Goal: Information Seeking & Learning: Learn about a topic

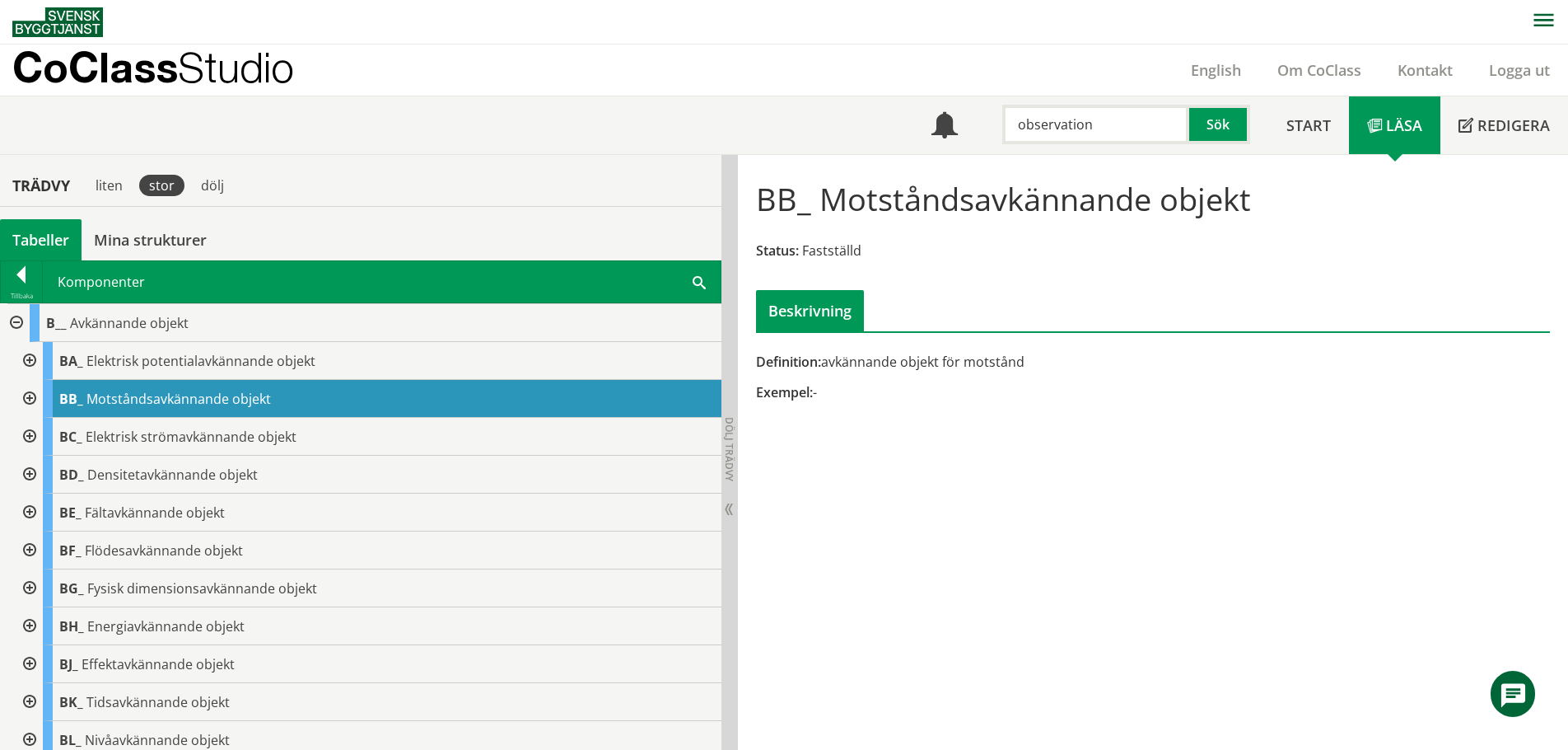
scroll to position [165, 0]
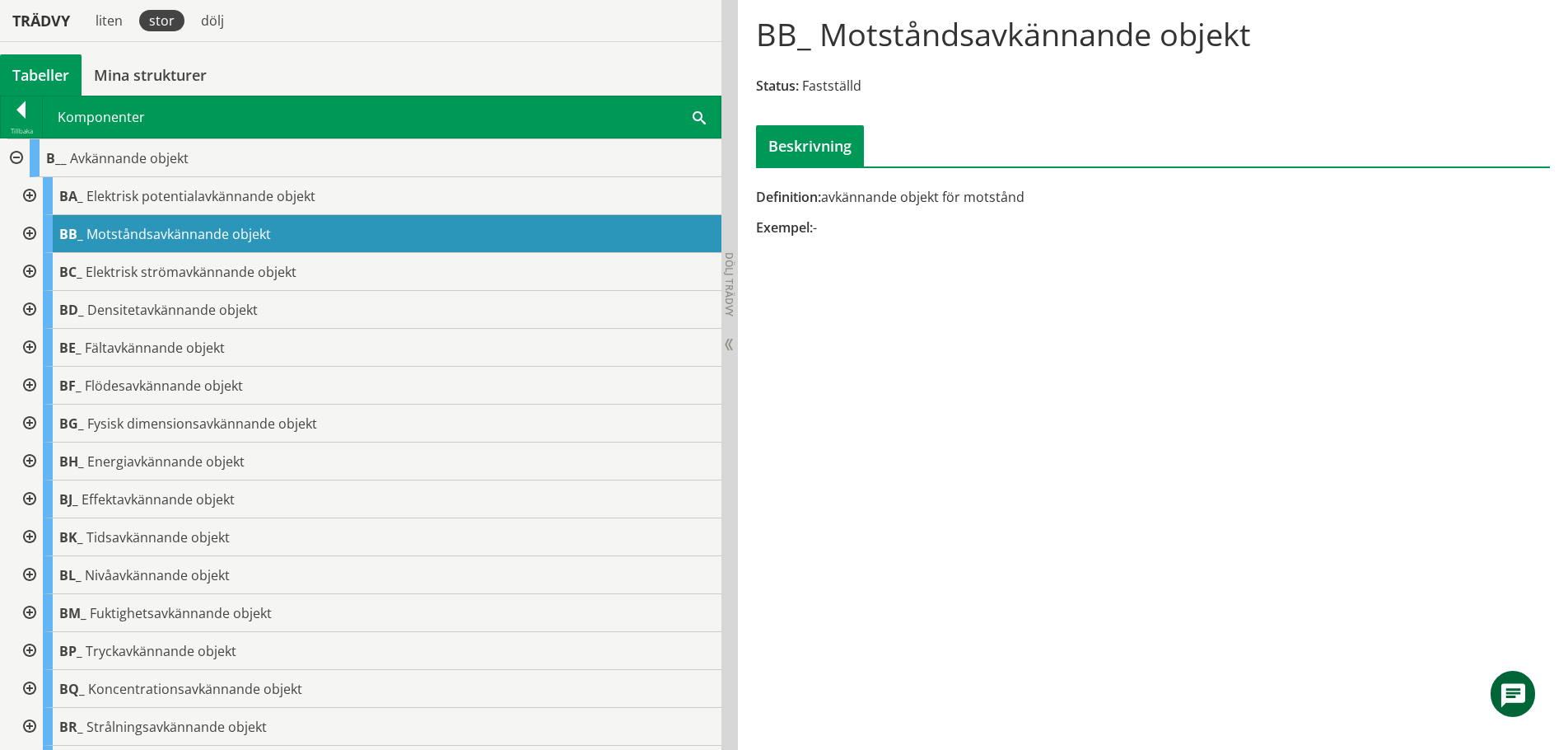
click at [33, 348] on div at bounding box center [28, 347] width 30 height 38
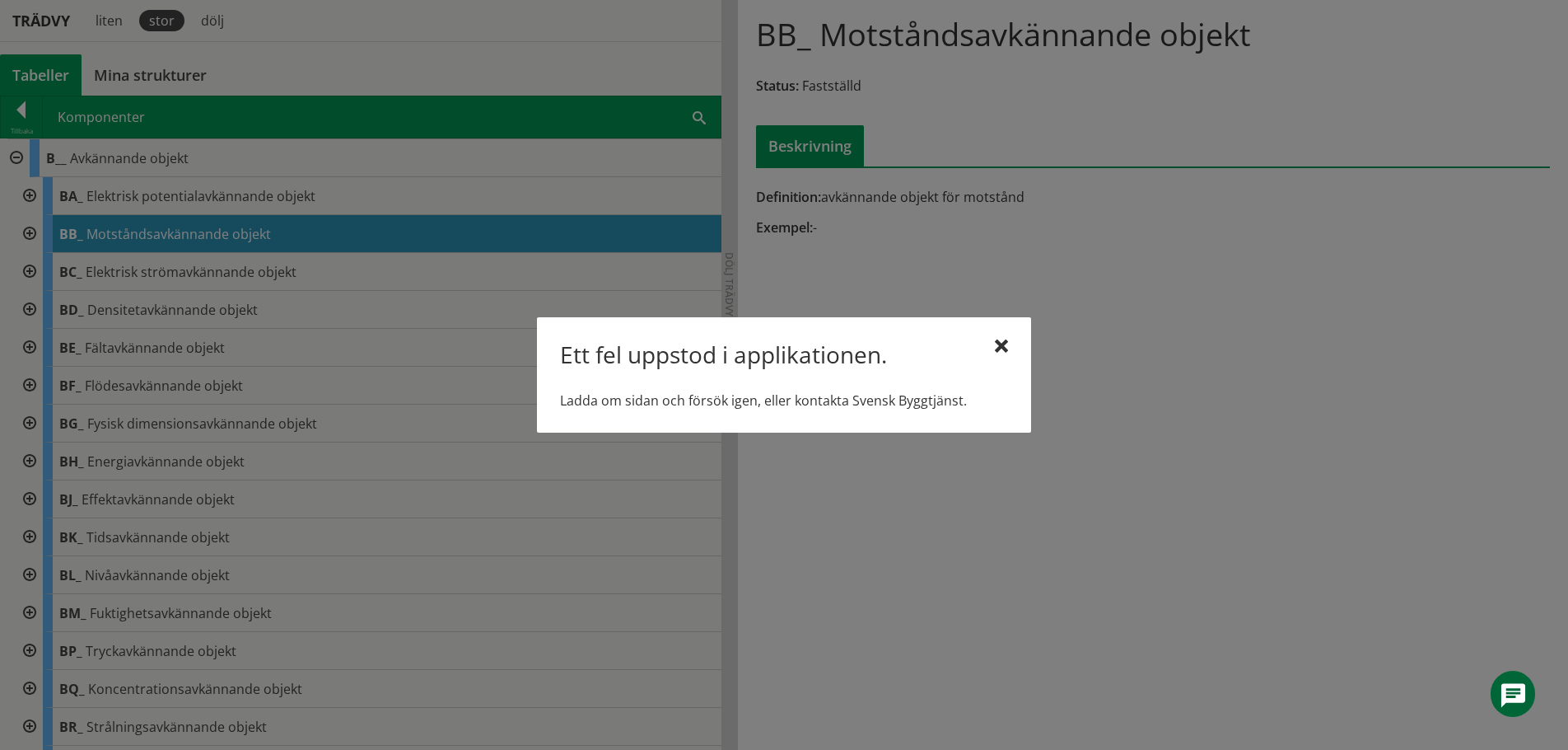
click at [1004, 347] on div at bounding box center [1001, 347] width 13 height 13
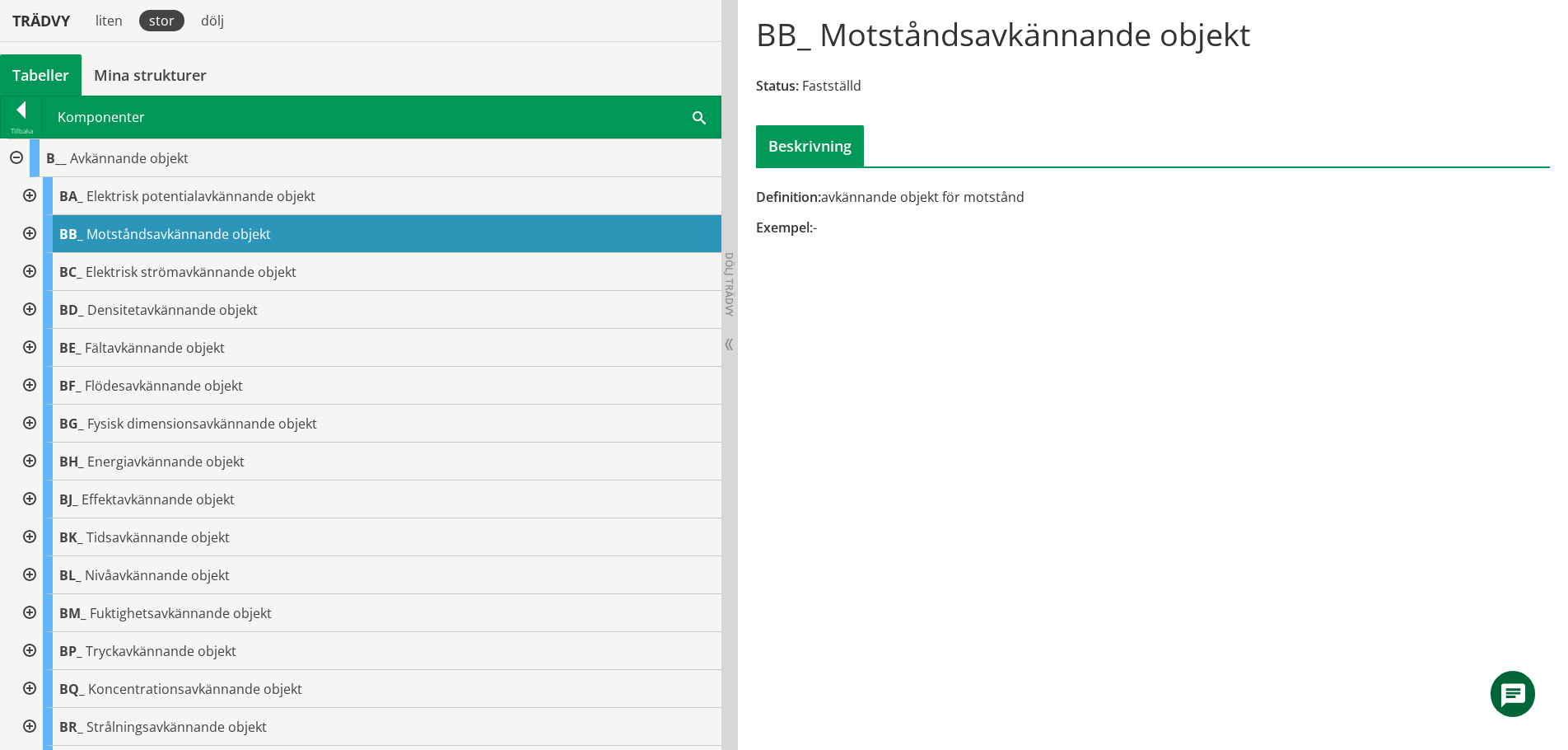
click at [27, 342] on div at bounding box center [28, 347] width 30 height 38
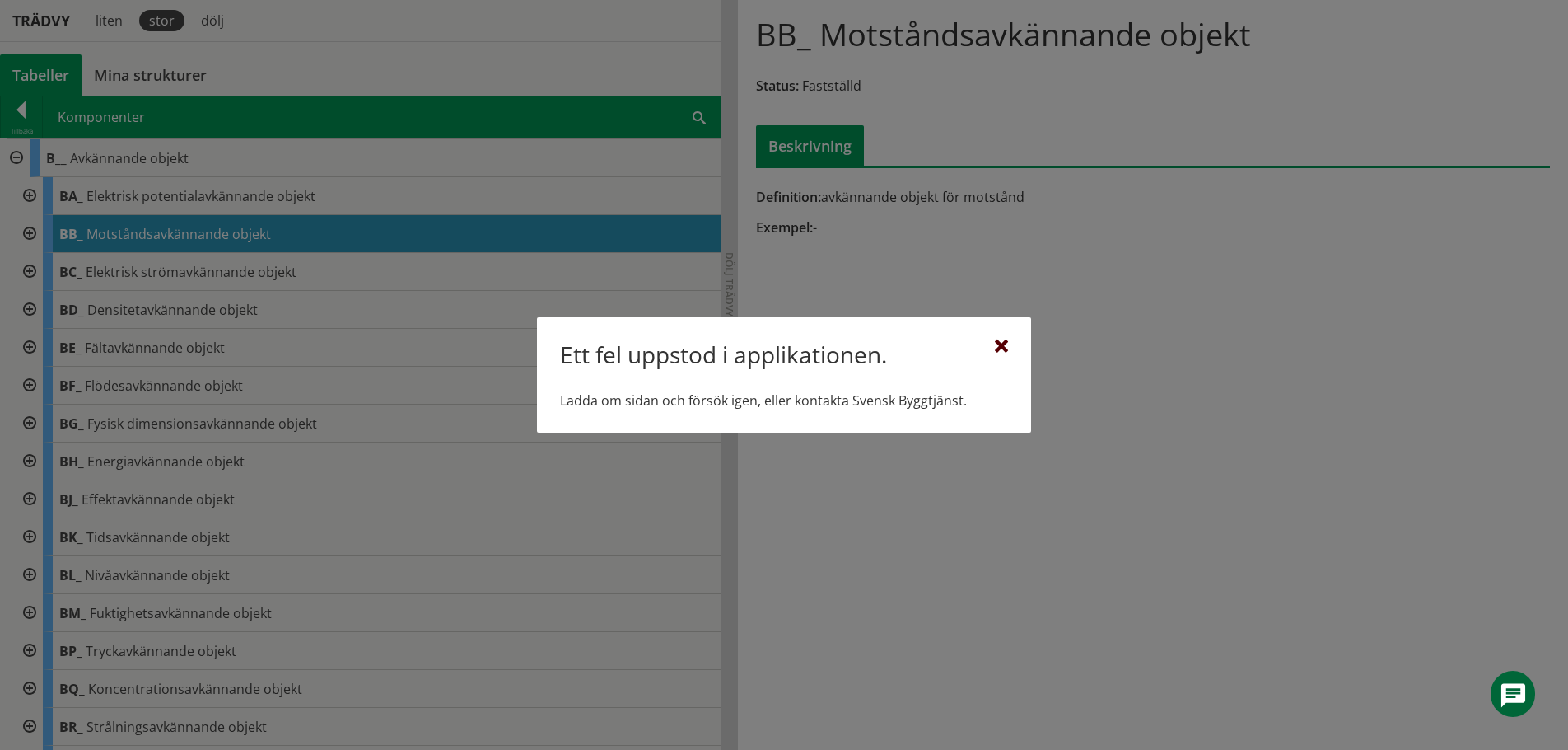
click at [1006, 342] on div at bounding box center [1001, 347] width 13 height 13
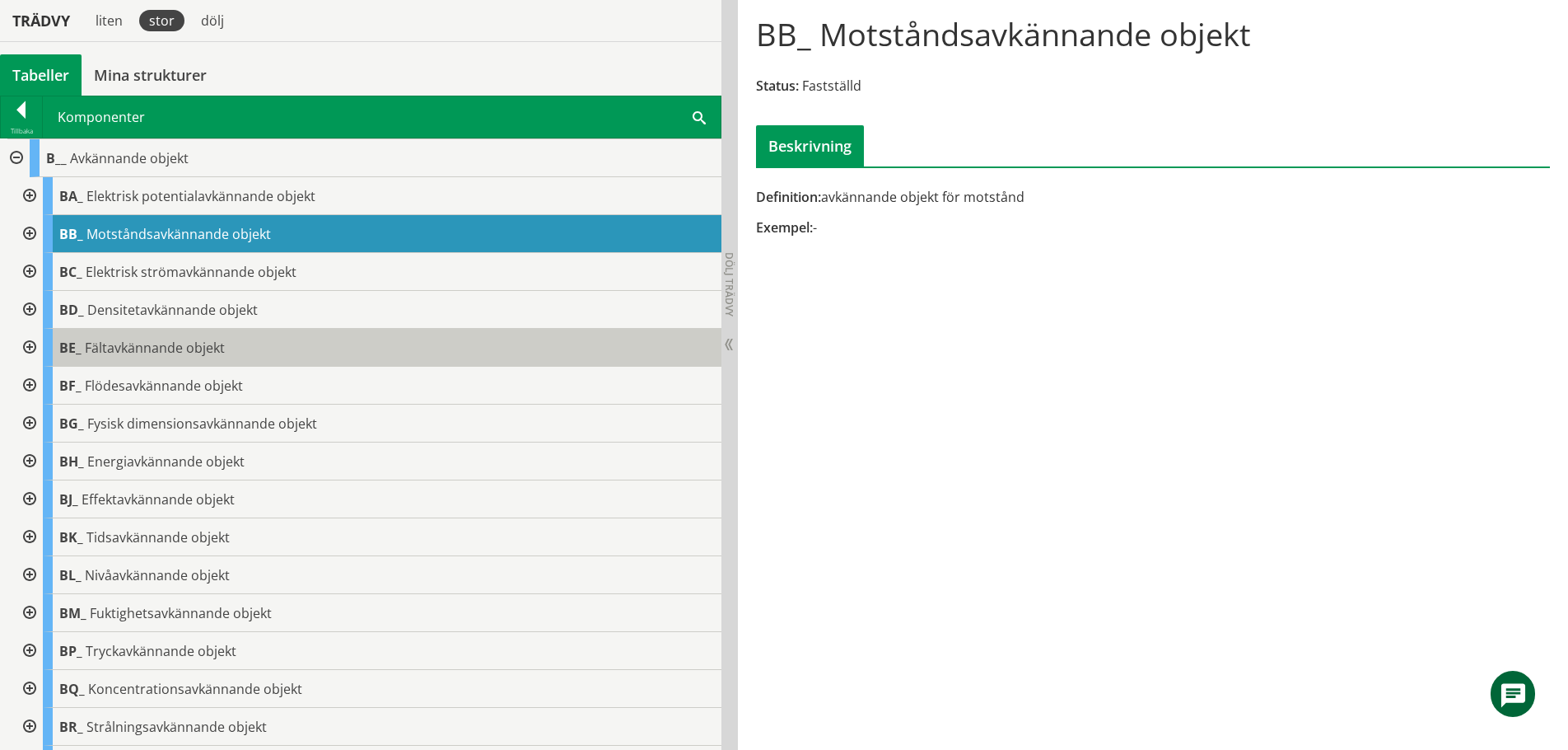
click at [152, 349] on span "Fältavkännande objekt" at bounding box center [155, 348] width 140 height 18
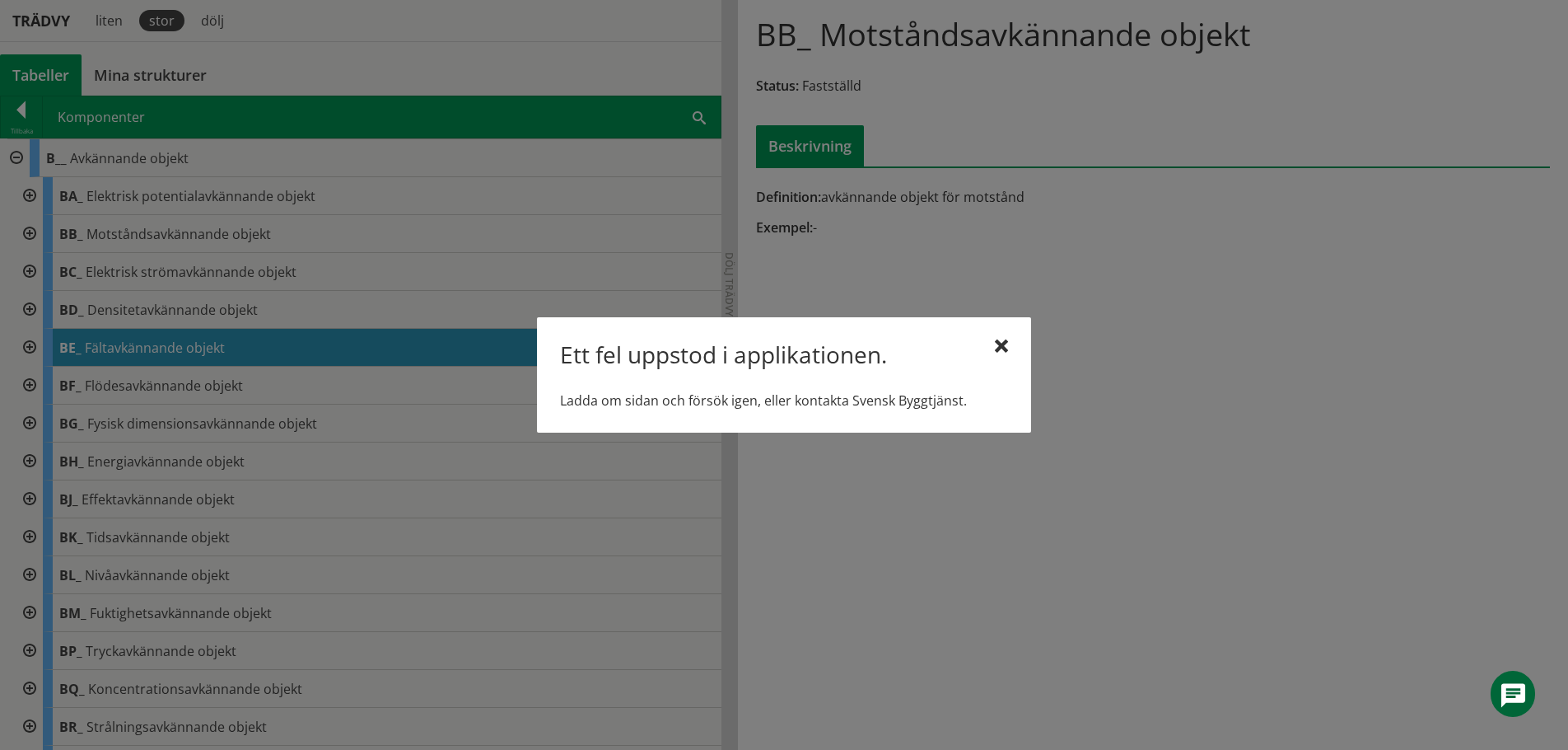
click at [997, 338] on div "Ett fel uppstod i applikationen. Ladda om sidan och försök igen, eller kontakta…" at bounding box center [784, 375] width 494 height 115
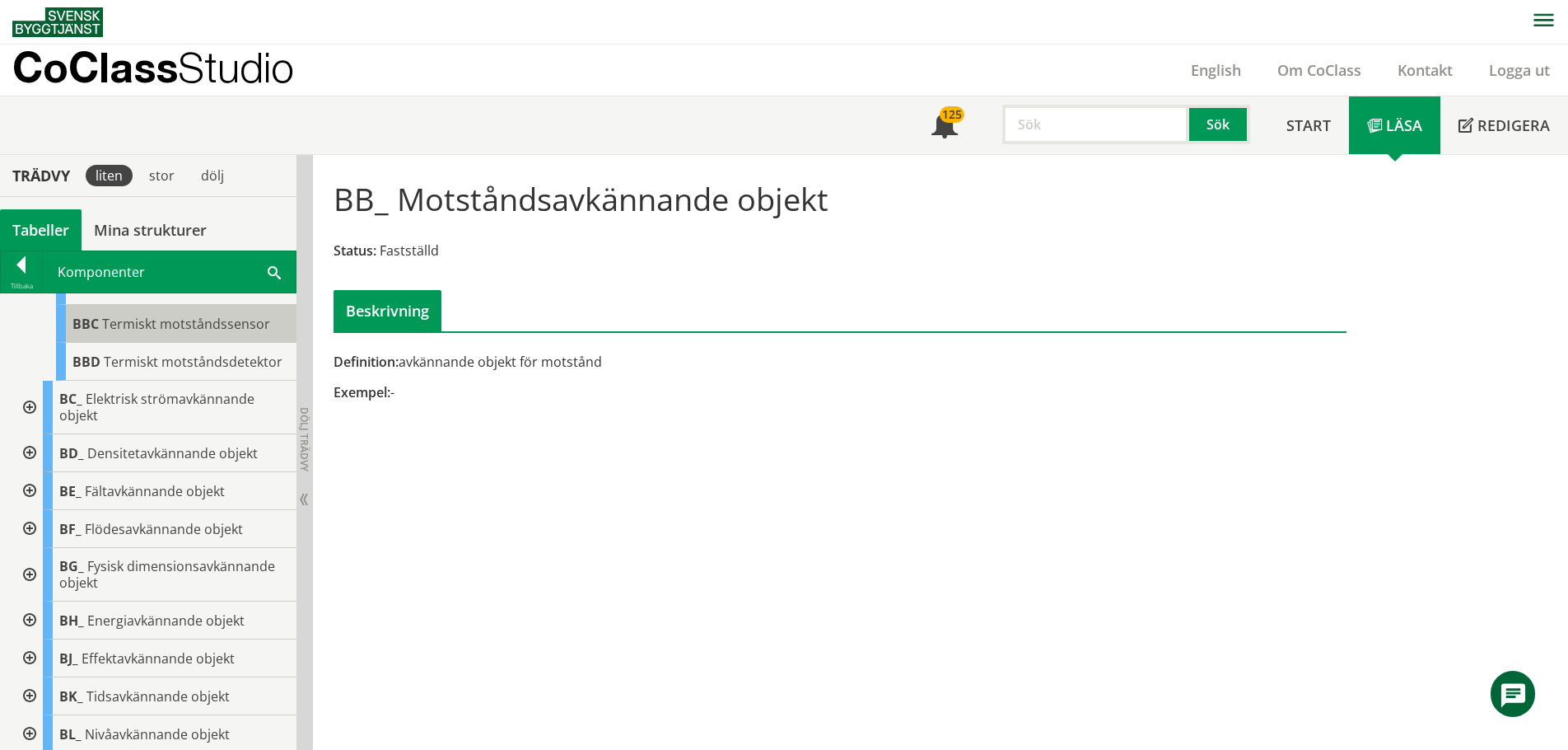
scroll to position [248, 0]
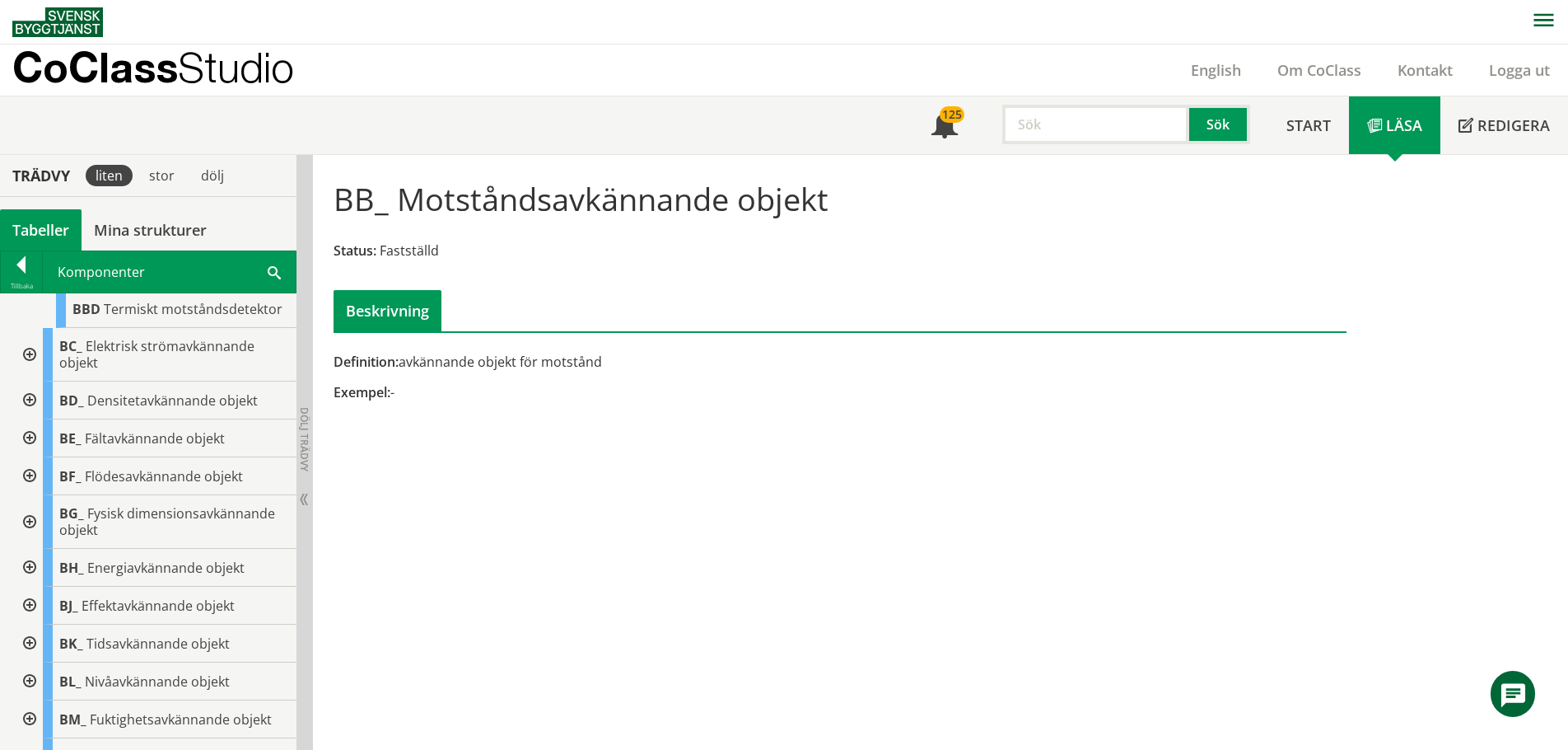
click at [23, 458] on div at bounding box center [28, 438] width 30 height 38
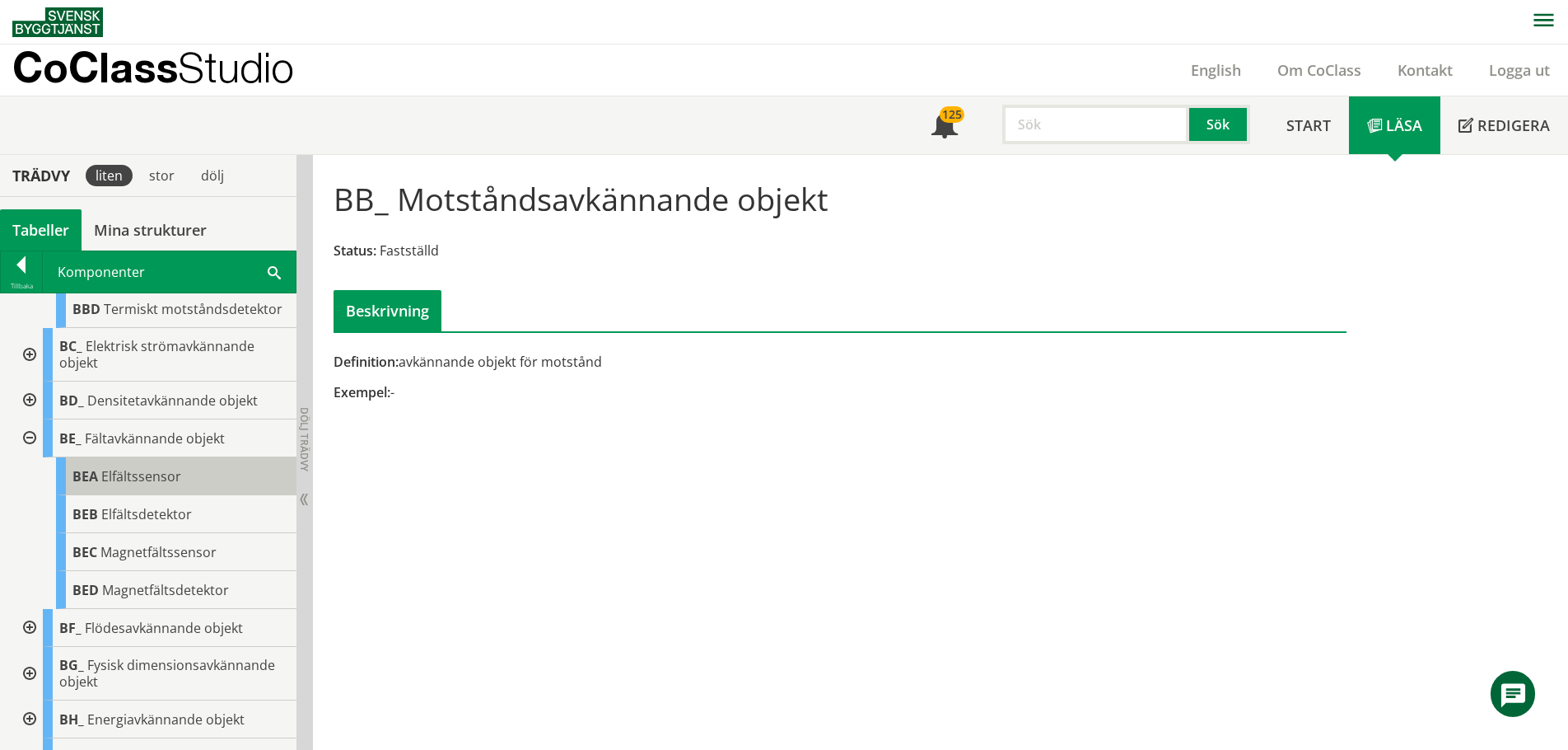
click at [127, 485] on span "Elfältssensor" at bounding box center [142, 477] width 80 height 18
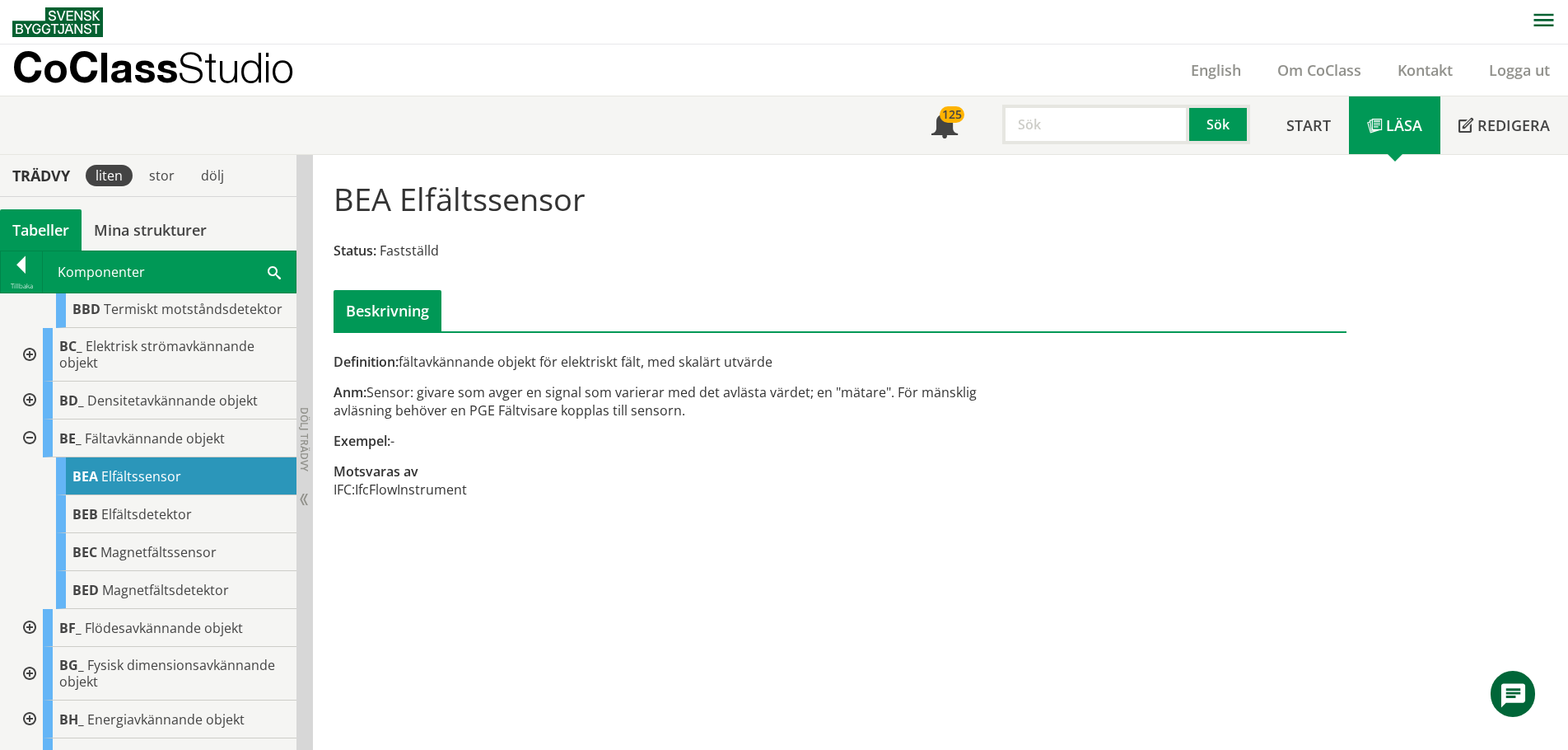
click at [27, 458] on div at bounding box center [28, 438] width 30 height 38
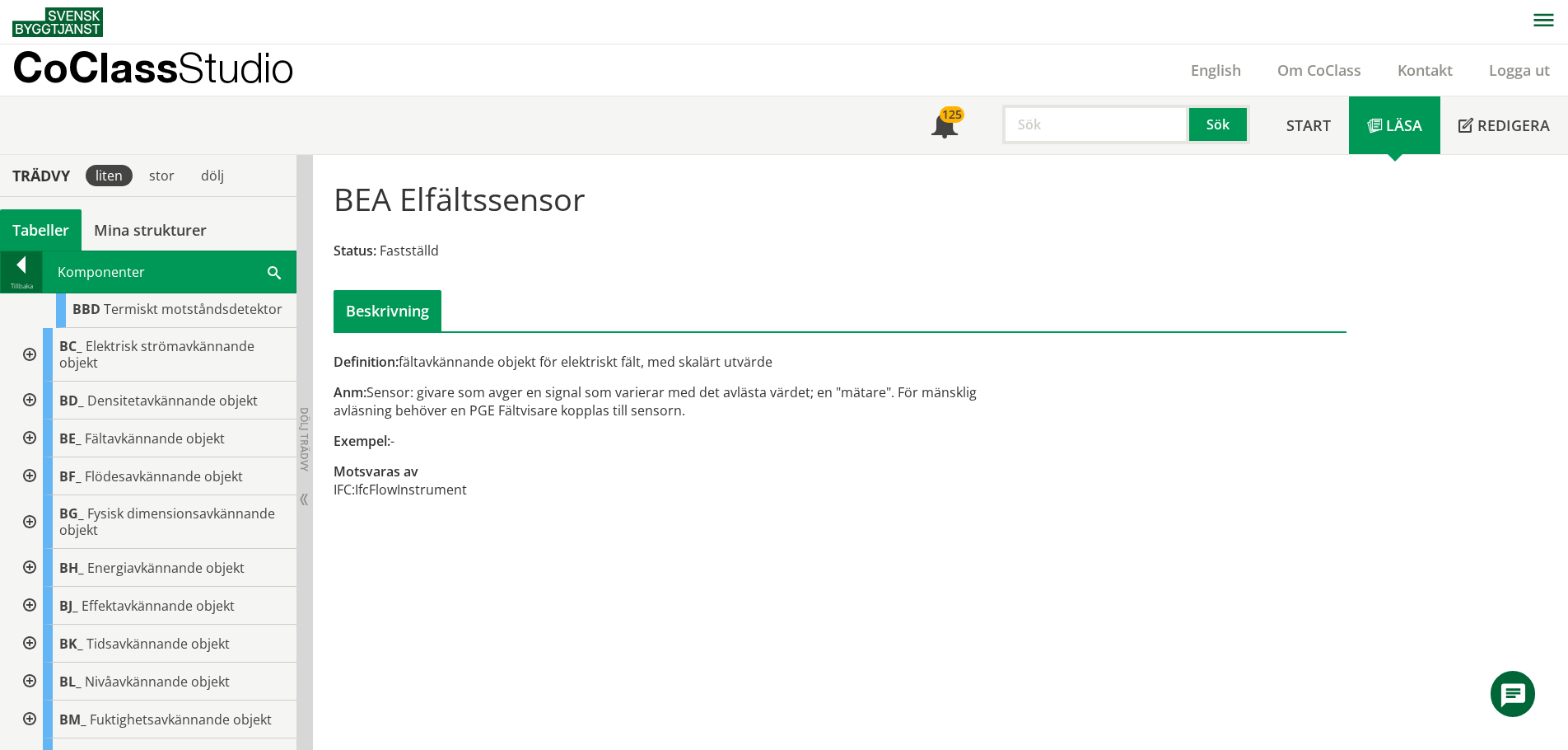
click at [16, 264] on div at bounding box center [21, 268] width 41 height 23
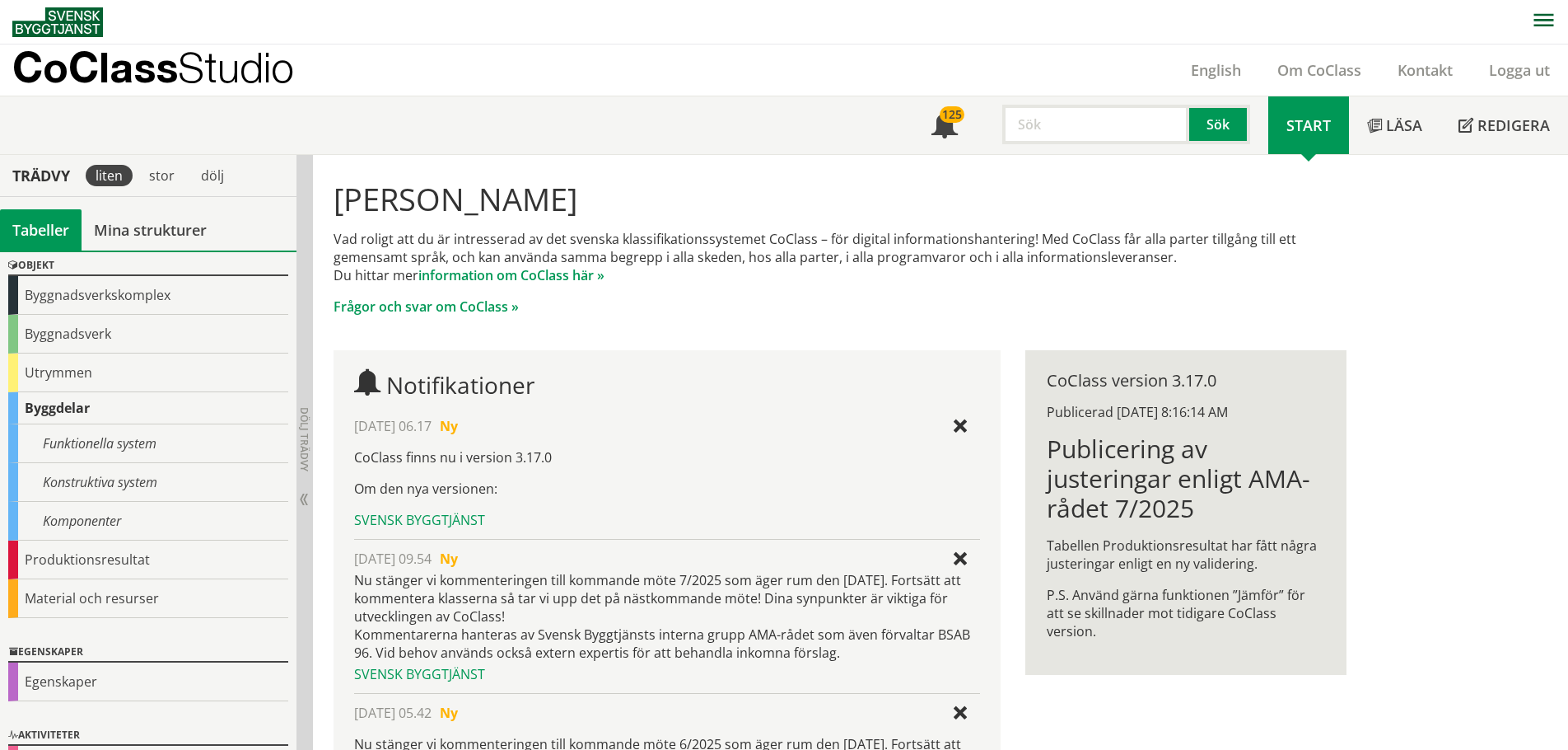
scroll to position [22, 0]
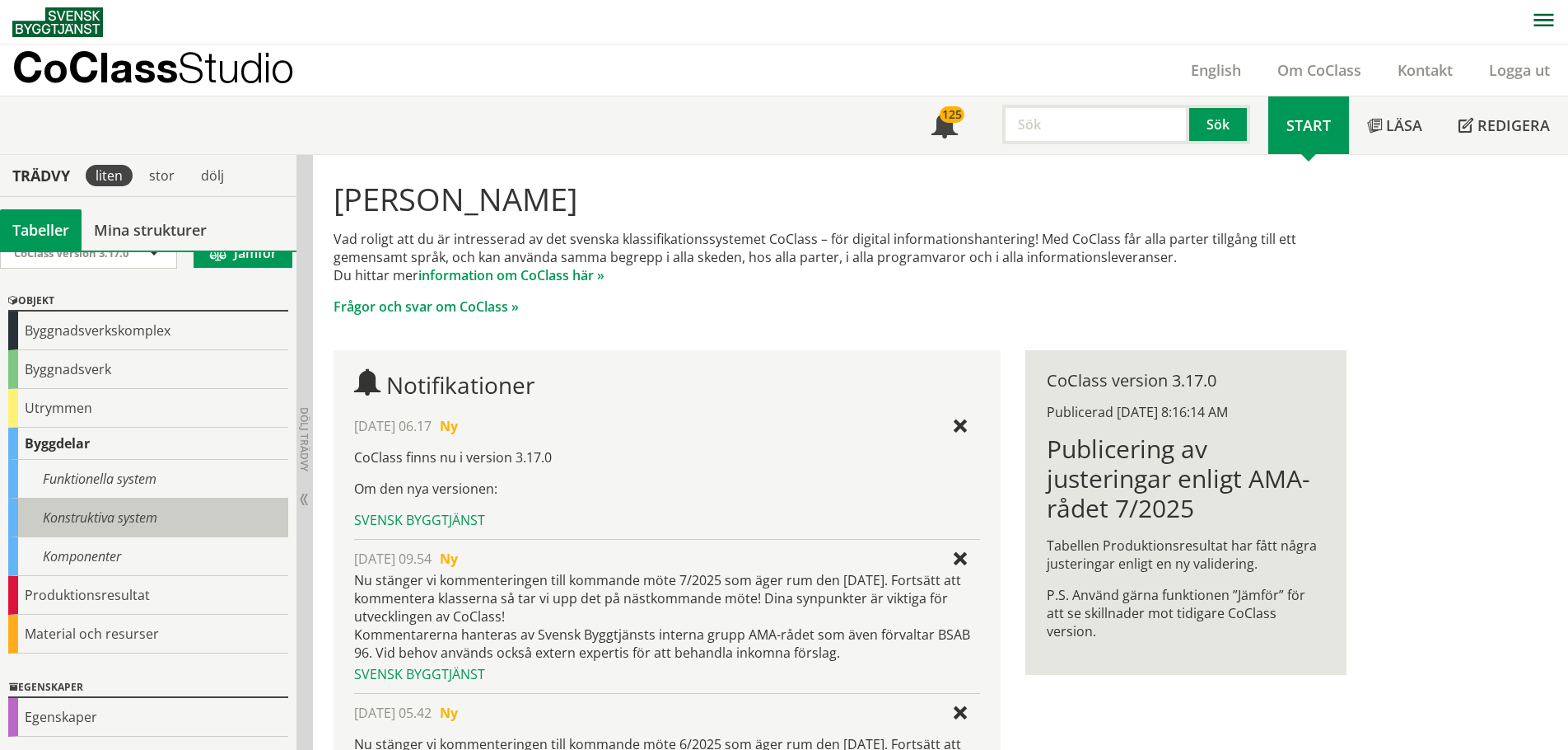
click at [77, 521] on div "Konstruktiva system" at bounding box center [148, 518] width 280 height 38
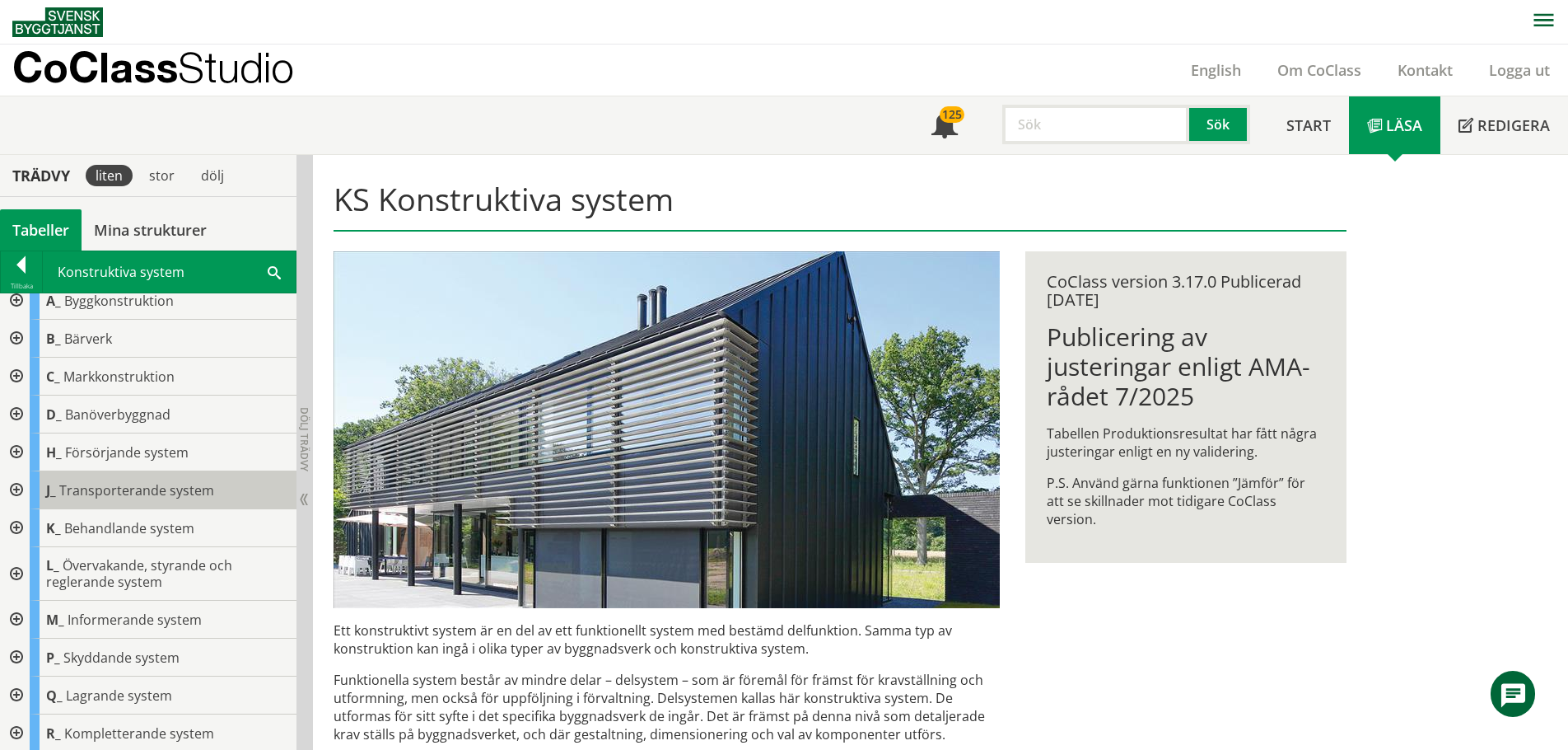
scroll to position [15, 0]
click at [15, 522] on div at bounding box center [15, 525] width 30 height 38
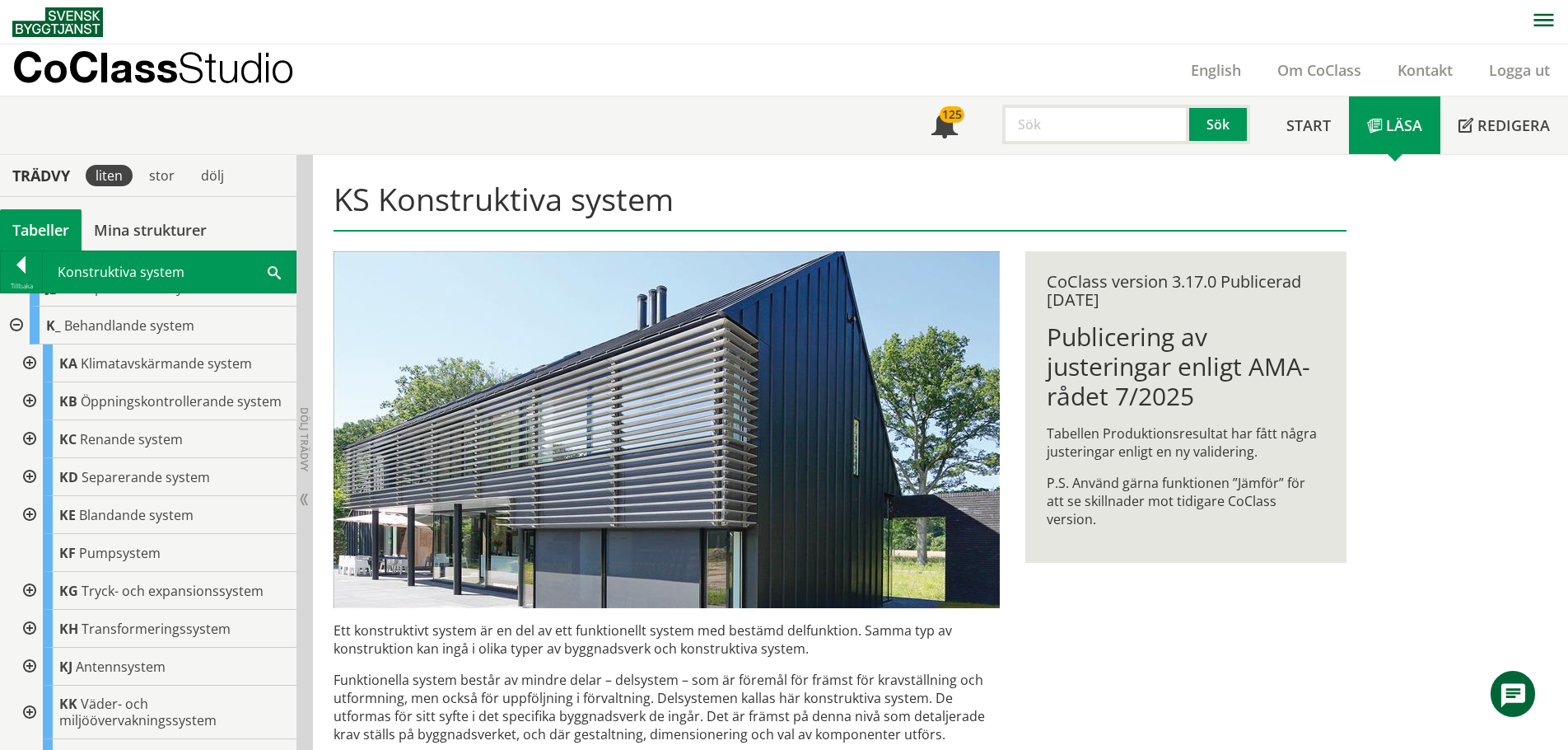
scroll to position [180, 0]
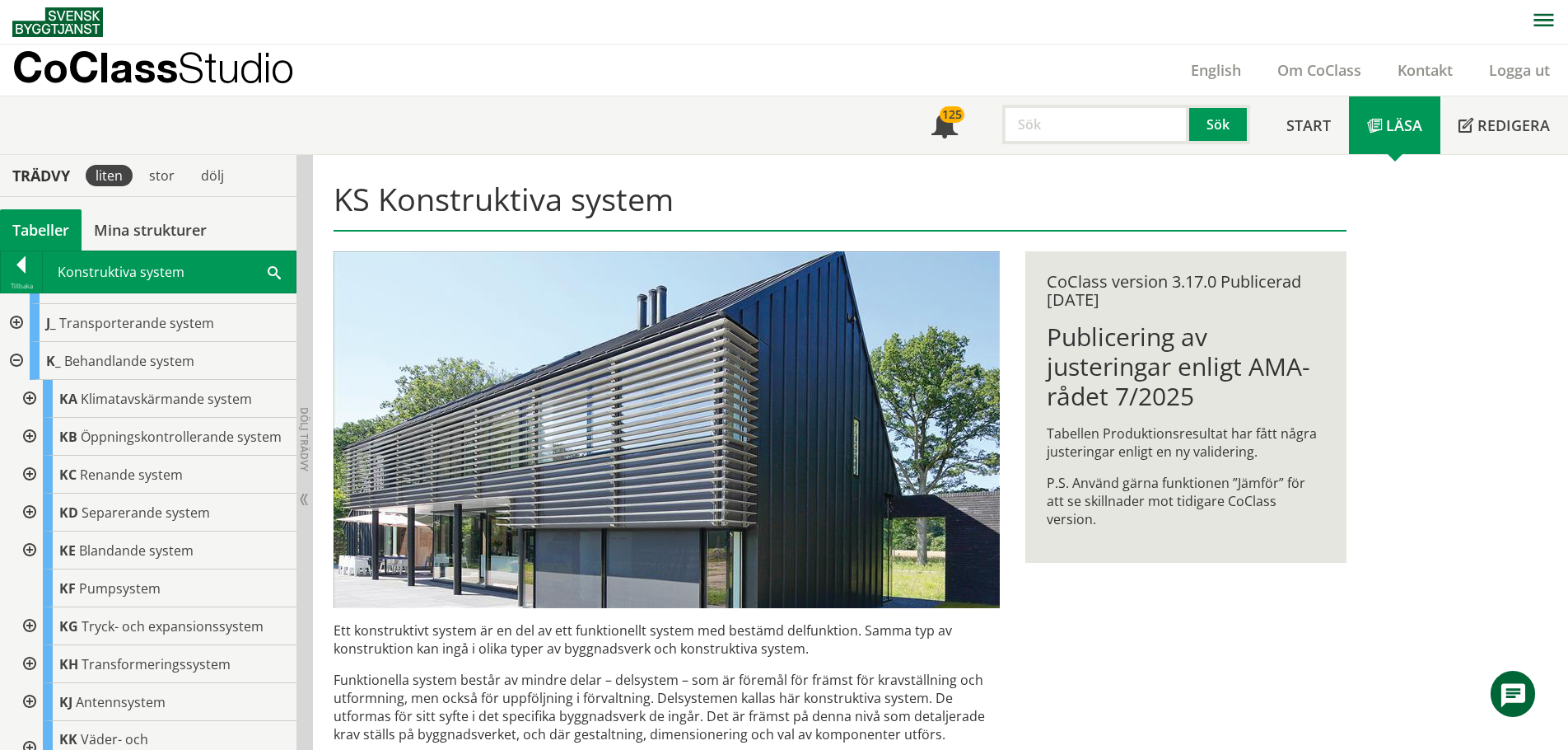
click at [17, 361] on div at bounding box center [15, 360] width 30 height 38
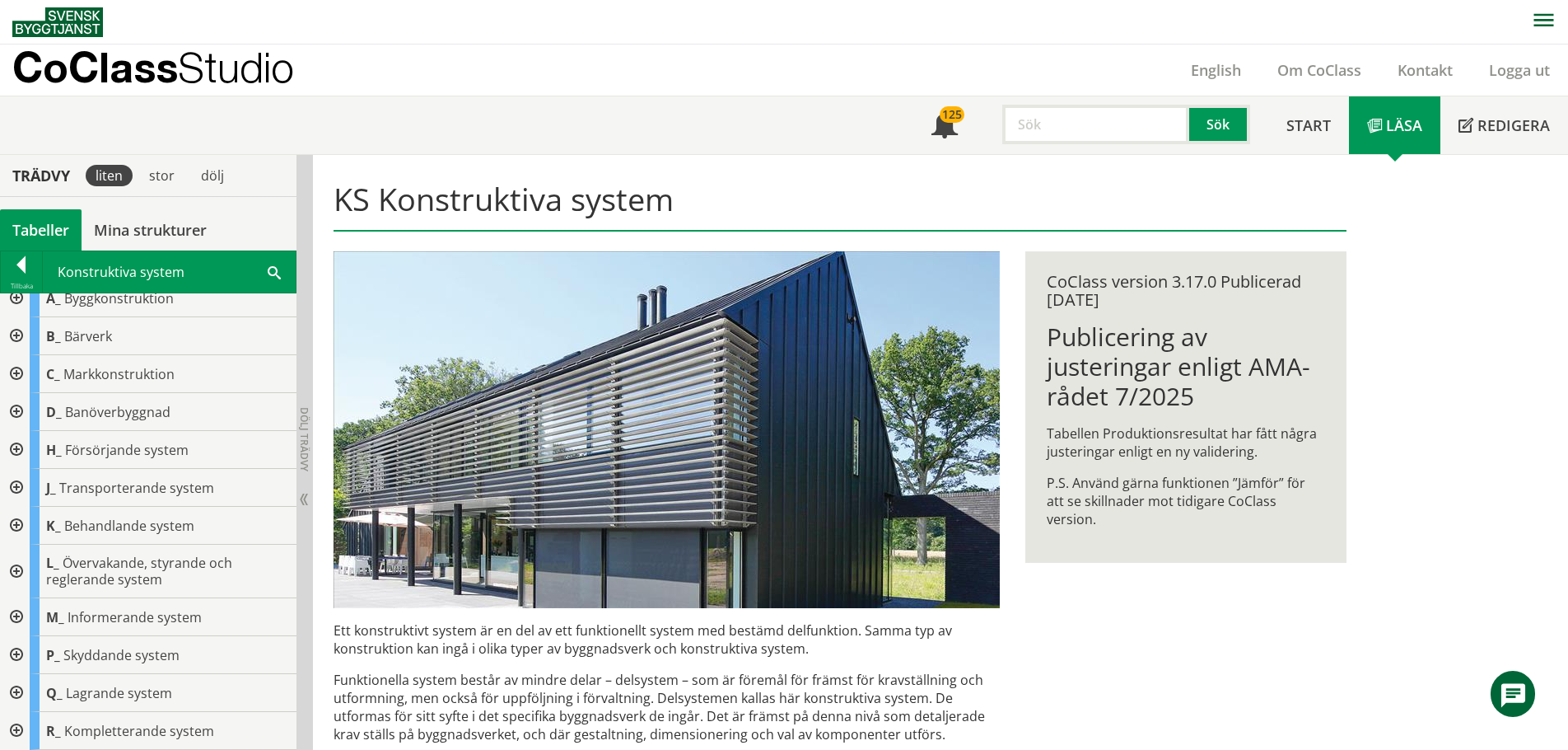
click at [15, 567] on div at bounding box center [15, 572] width 30 height 53
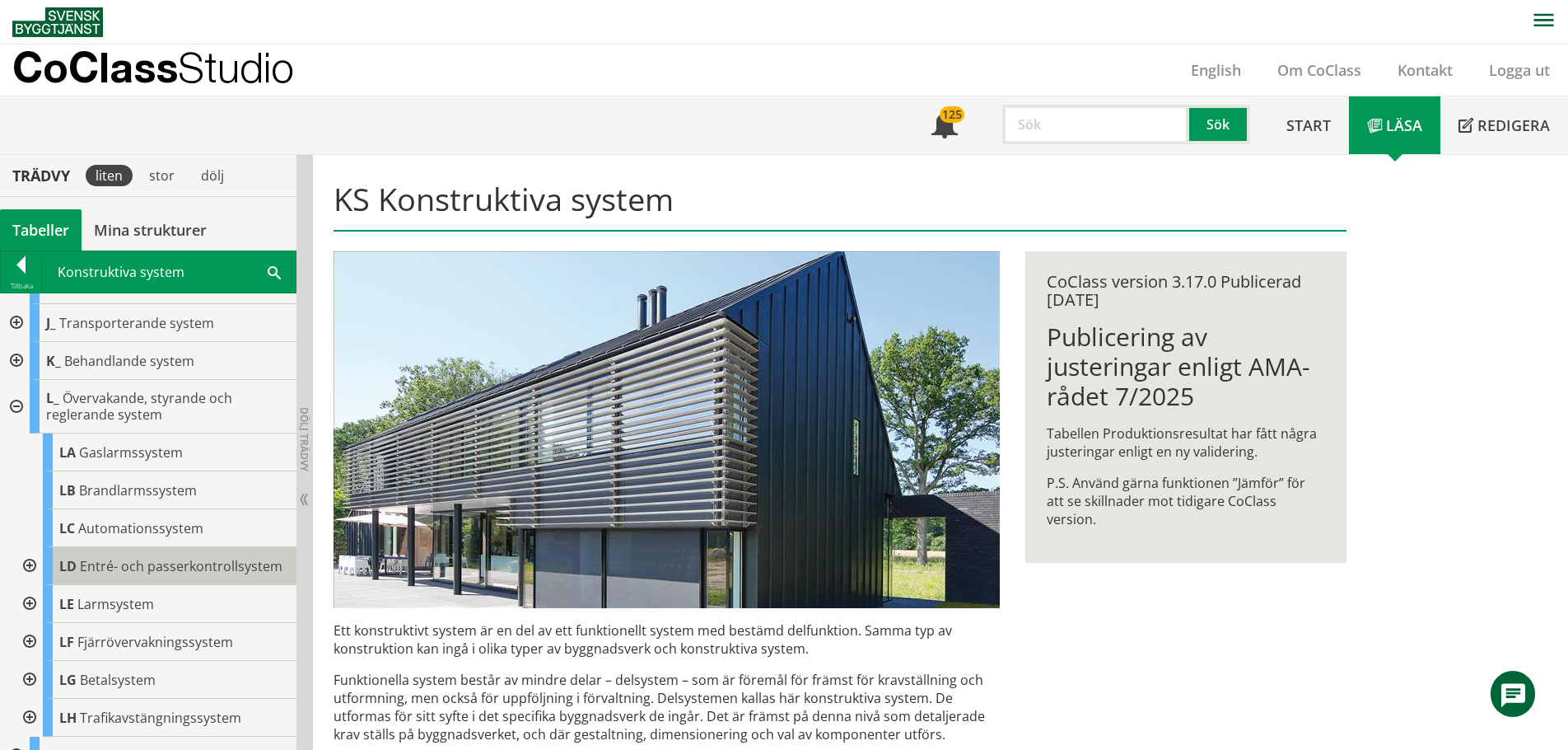
scroll to position [262, 0]
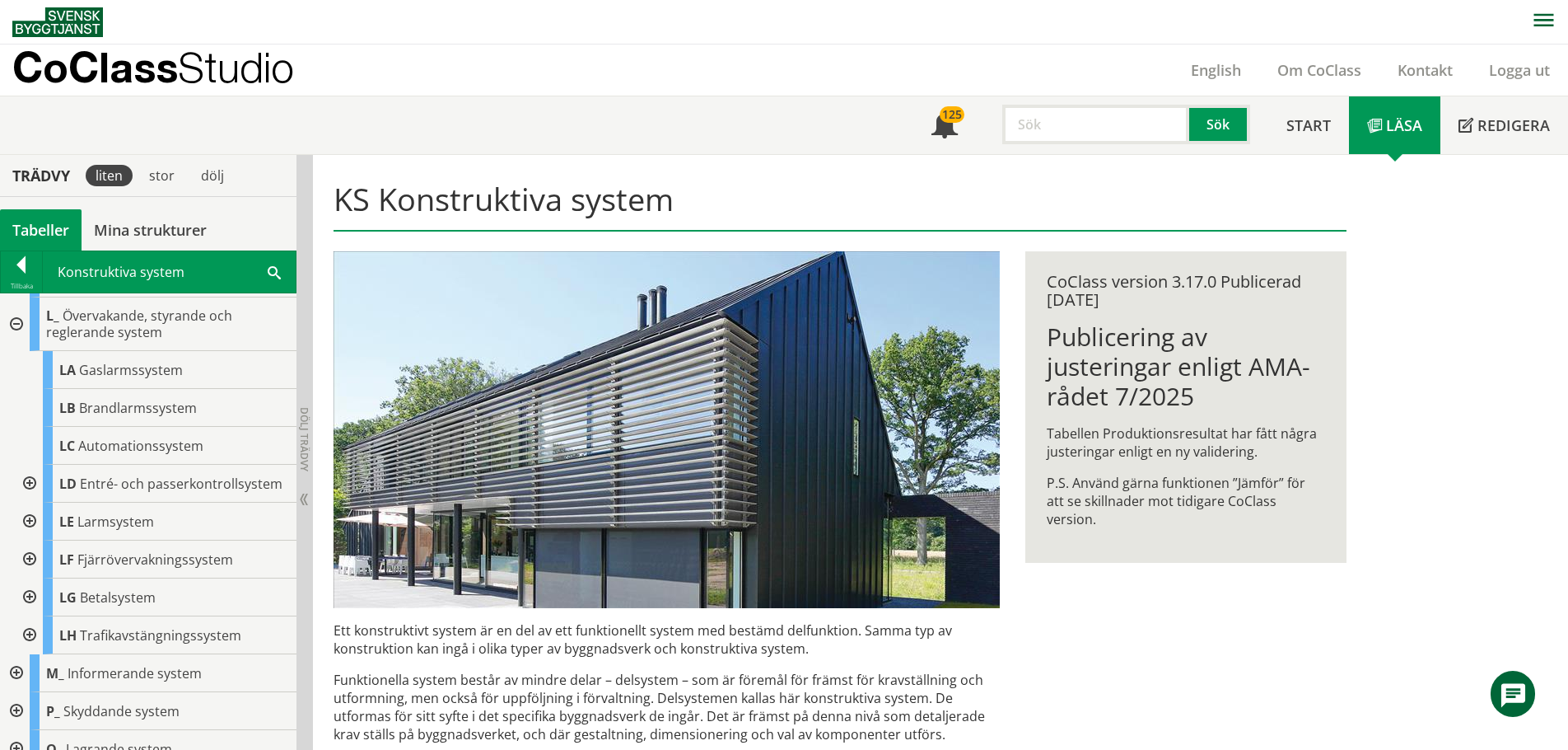
click at [27, 573] on div at bounding box center [28, 559] width 30 height 38
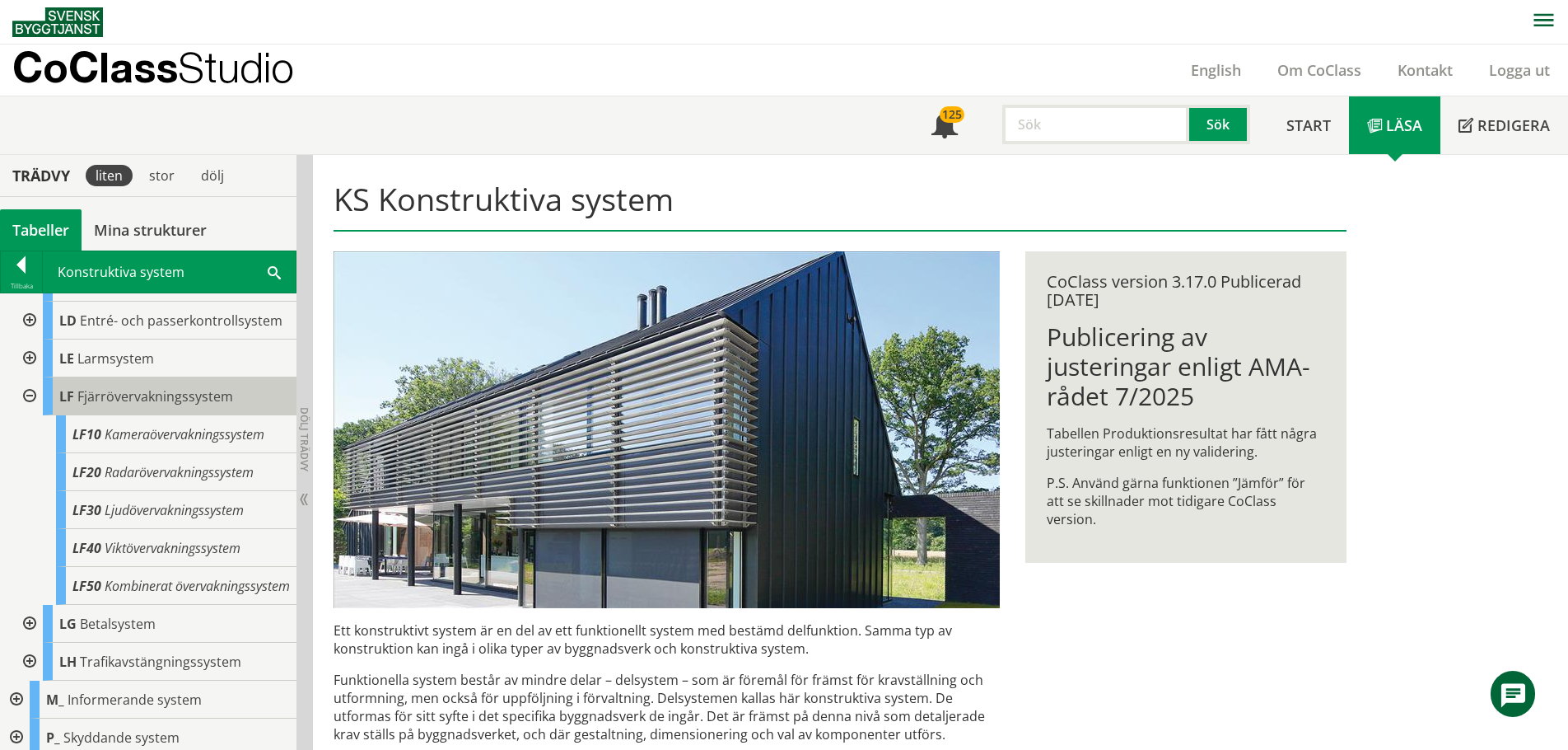
scroll to position [427, 0]
